Goal: Information Seeking & Learning: Learn about a topic

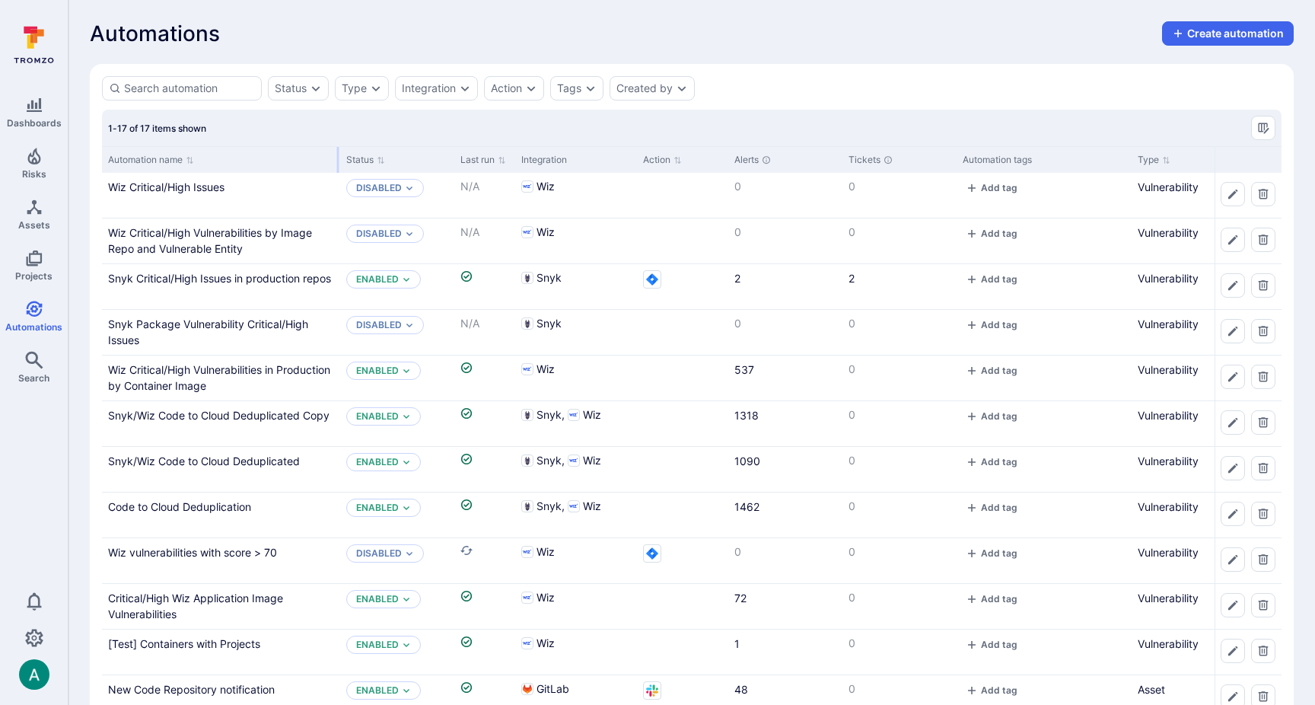
drag, startPoint x: 251, startPoint y: 155, endPoint x: 337, endPoint y: 155, distance: 86.0
click at [337, 155] on div at bounding box center [338, 160] width 2 height 26
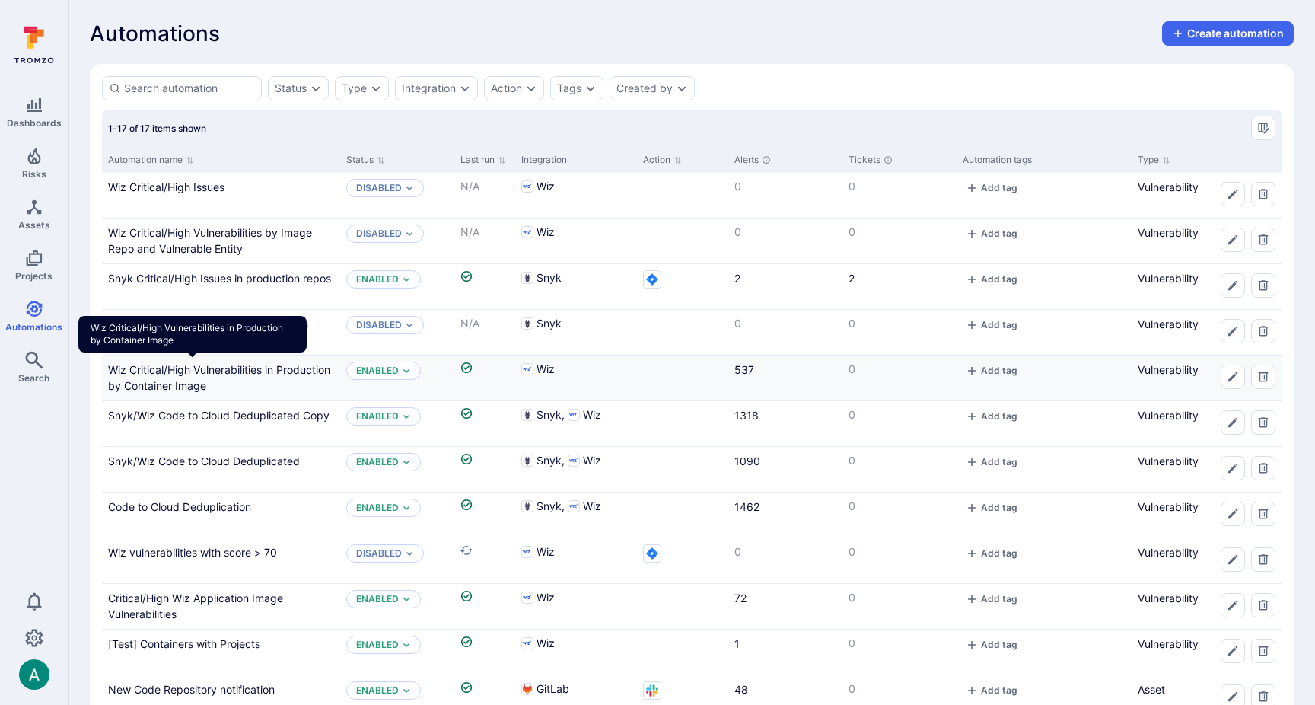
click at [230, 390] on link "Wiz Critical/High Vulnerabilities in Production by Container Image" at bounding box center [219, 377] width 222 height 29
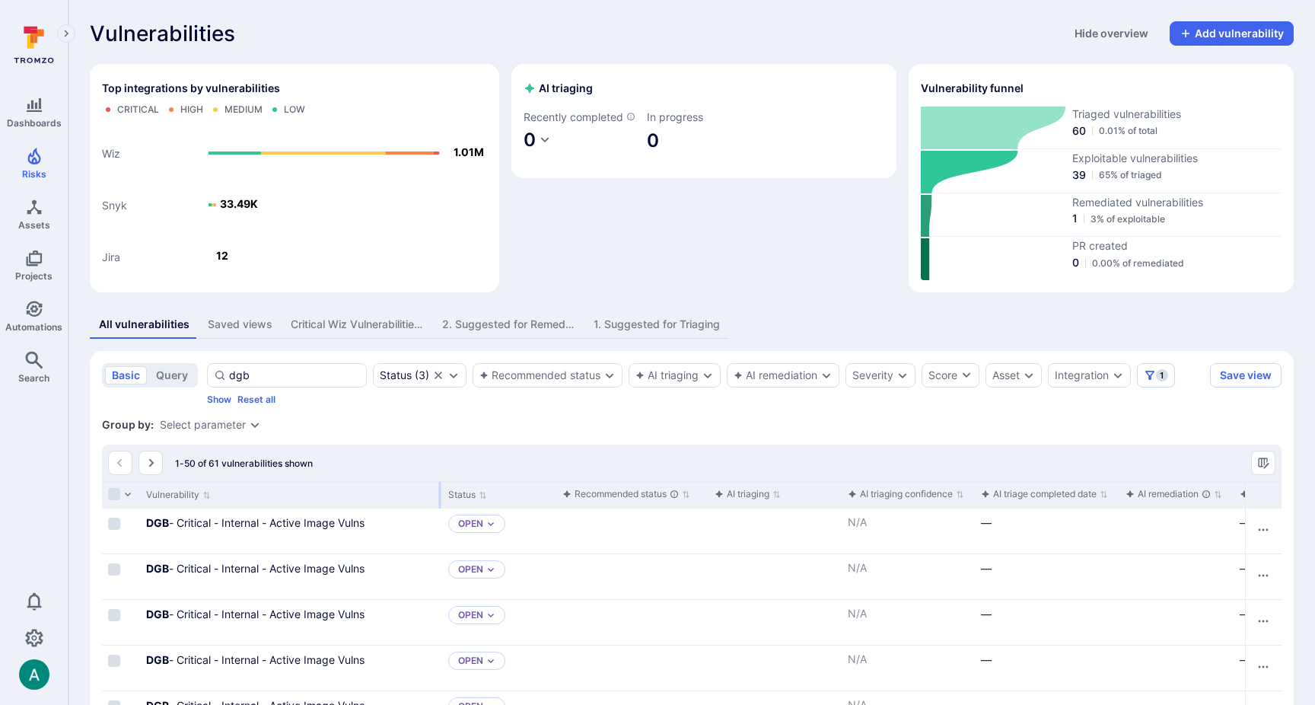
drag, startPoint x: 289, startPoint y: 489, endPoint x: 439, endPoint y: 487, distance: 149.9
click at [439, 487] on div at bounding box center [440, 495] width 2 height 27
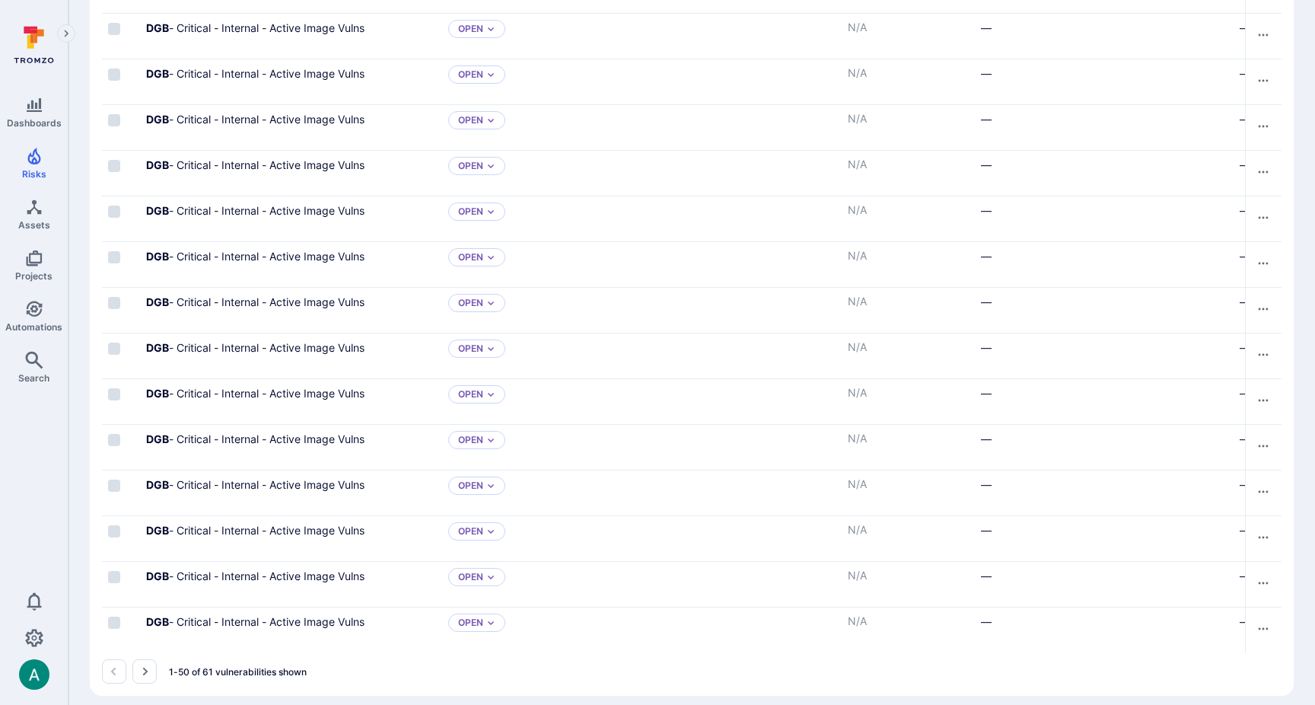
scroll to position [2150, 0]
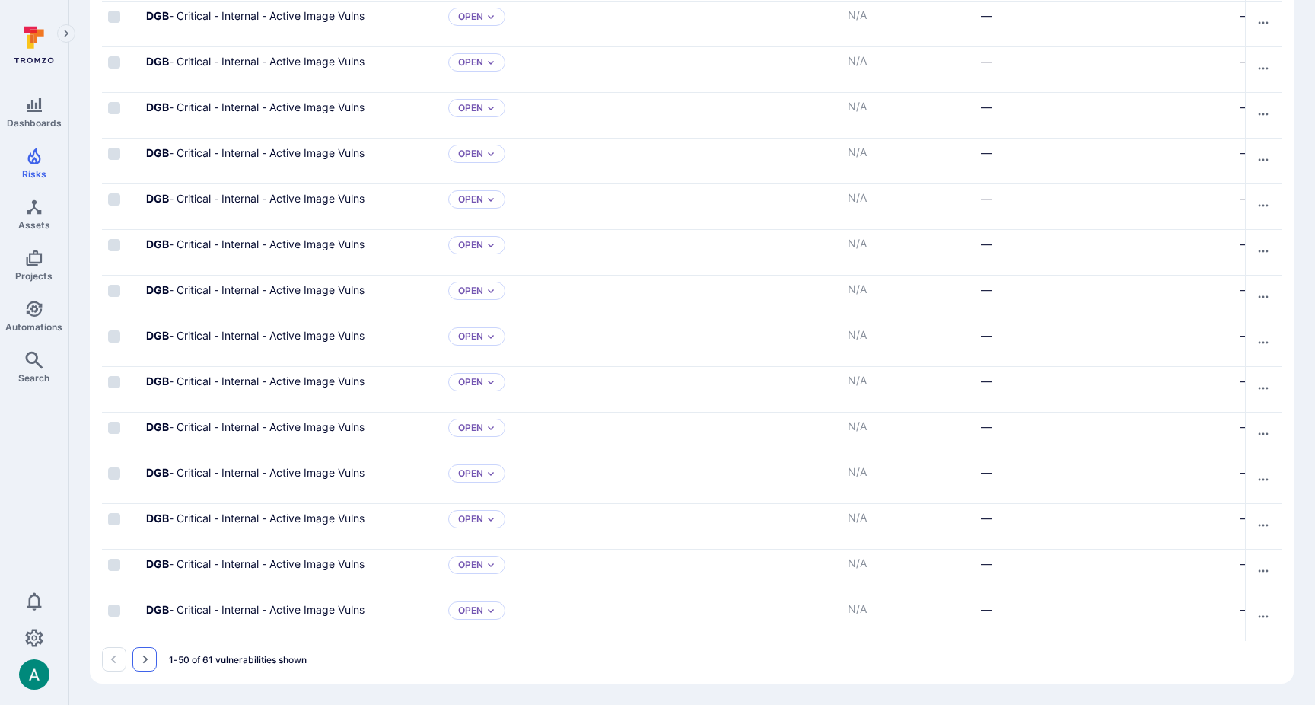
click at [147, 655] on icon "Go to the next page" at bounding box center [144, 659] width 12 height 12
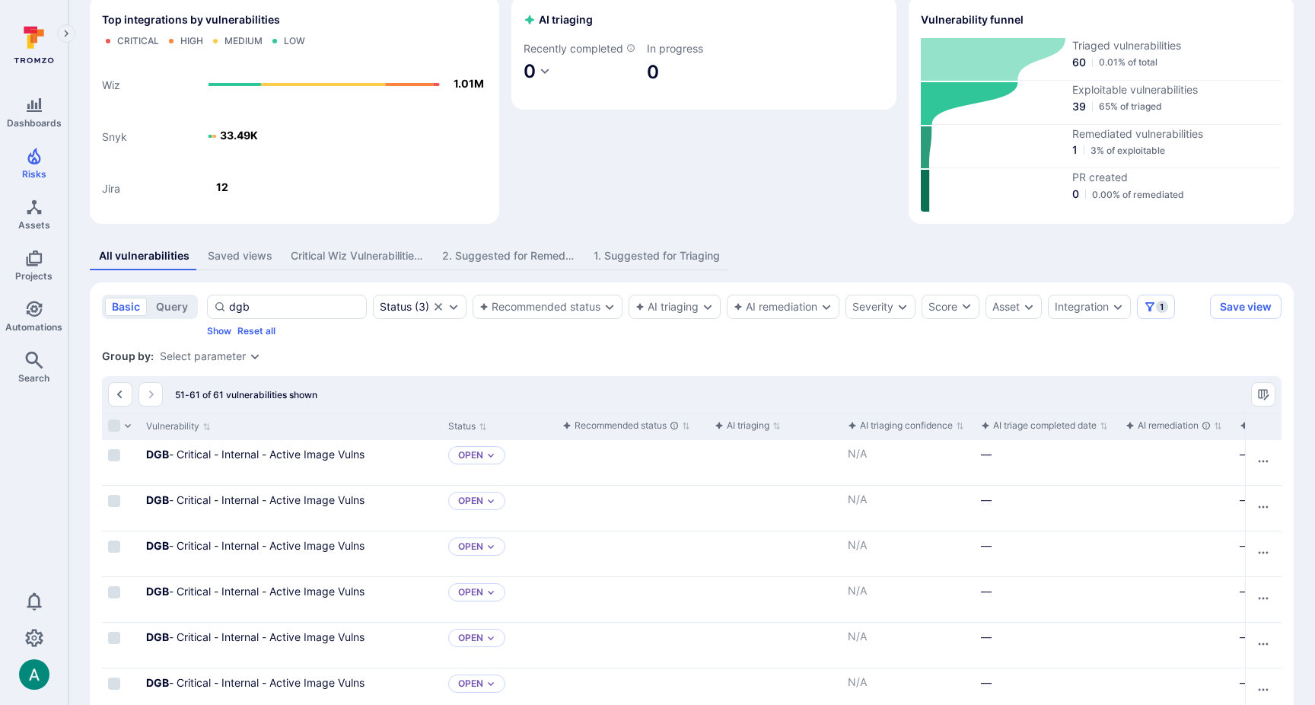
scroll to position [370, 0]
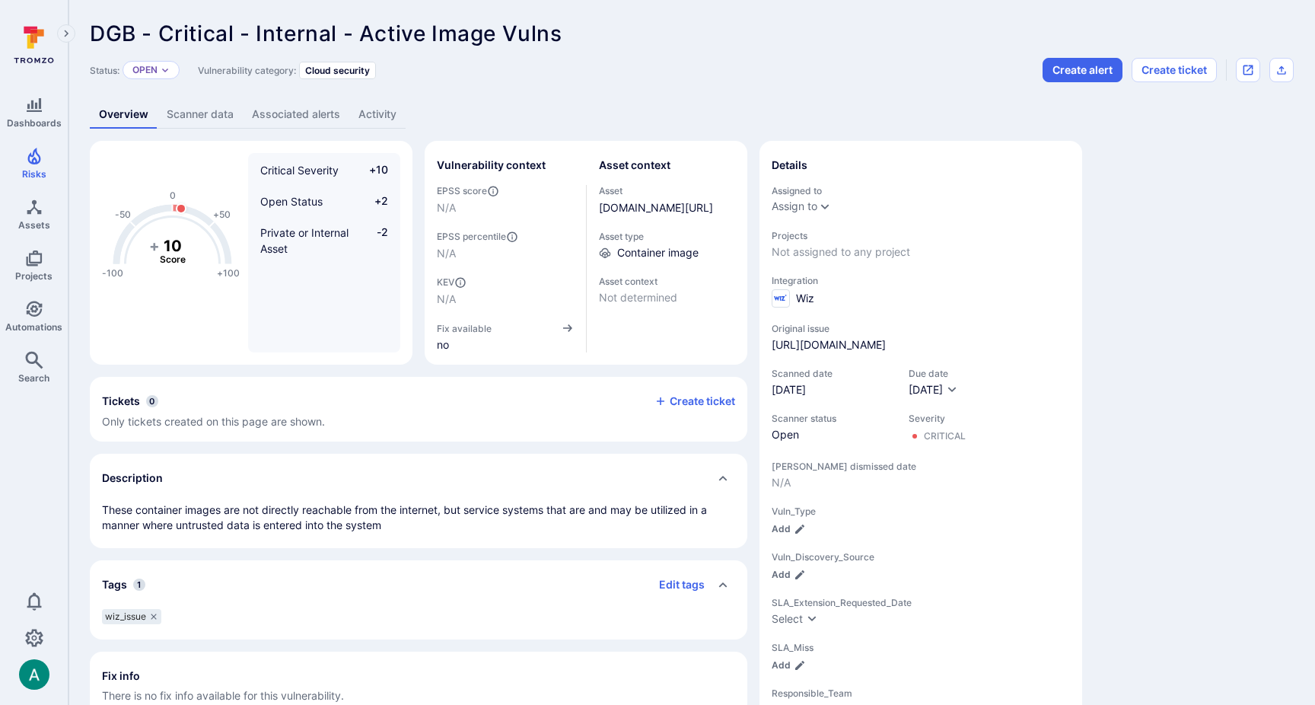
click at [215, 113] on link "Scanner data" at bounding box center [200, 114] width 85 height 28
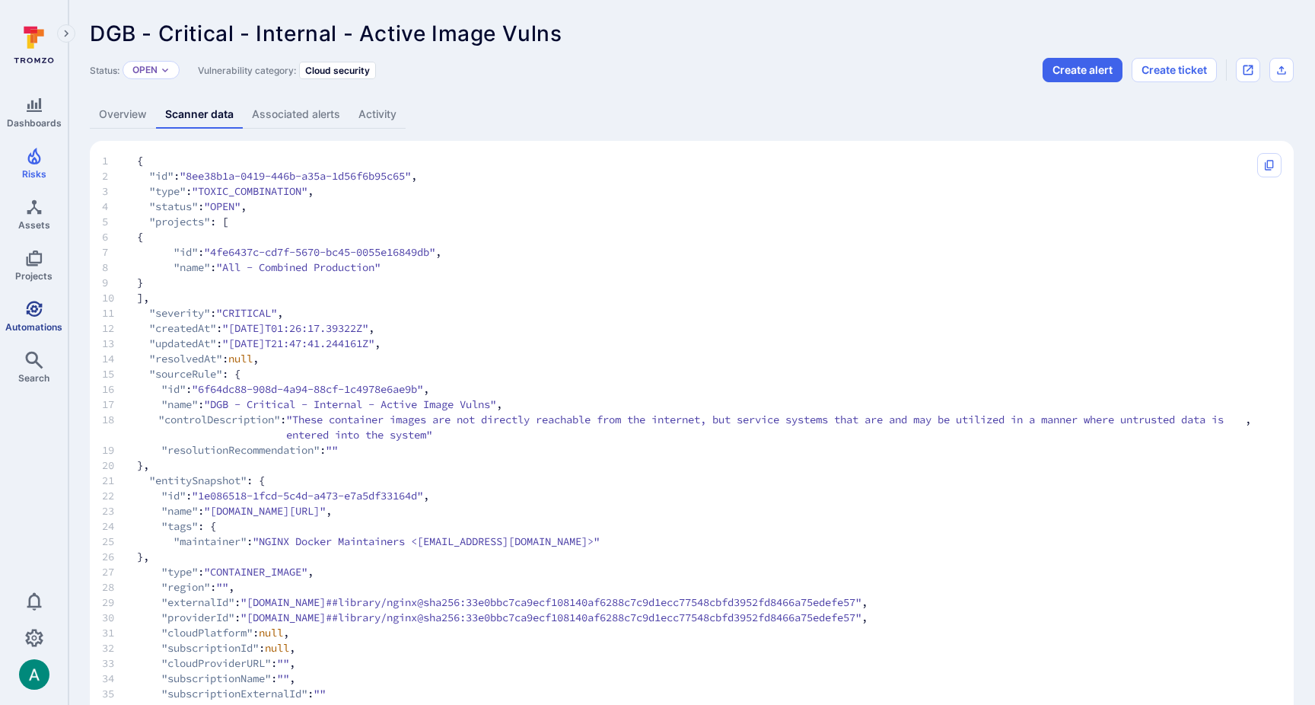
click at [37, 316] on icon "Automations" at bounding box center [34, 309] width 18 height 18
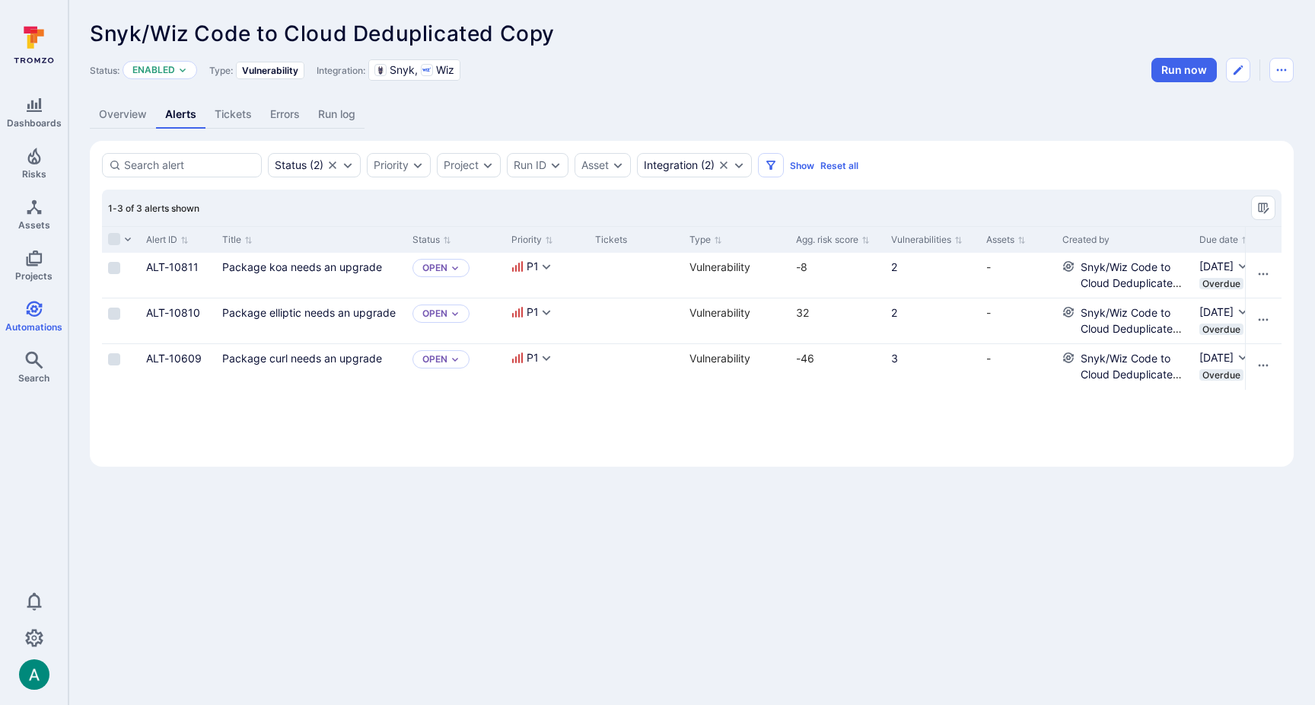
click at [117, 116] on link "Overview" at bounding box center [123, 114] width 66 height 28
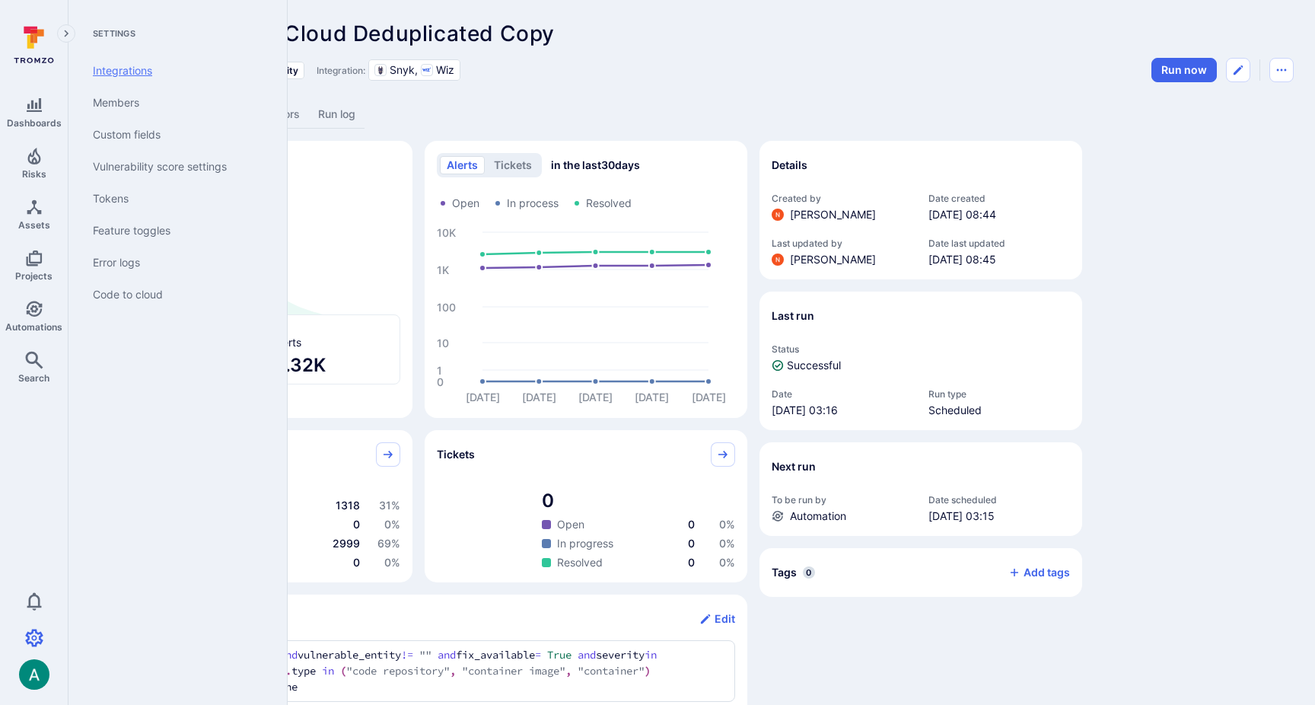
click at [137, 75] on link "Integrations" at bounding box center [175, 71] width 188 height 32
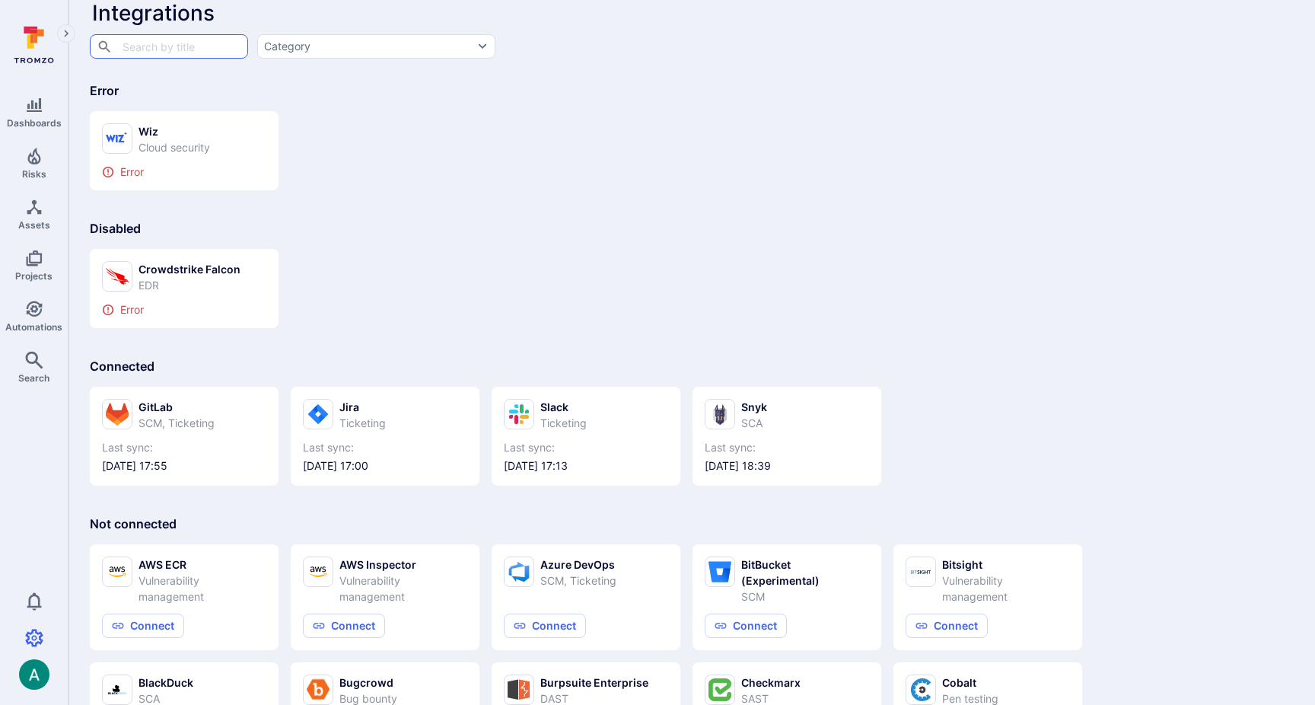
scroll to position [22, 0]
